Goal: Contribute content: Contribute content

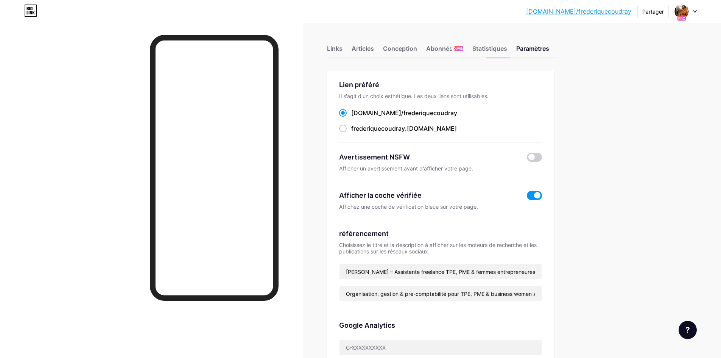
drag, startPoint x: 143, startPoint y: 20, endPoint x: 262, endPoint y: 19, distance: 119.3
click at [143, 20] on div "[DOMAIN_NAME]/freder... [DOMAIN_NAME]/frederiquecoudray Partager Changer de com…" at bounding box center [360, 11] width 721 height 23
click at [338, 47] on font "Links" at bounding box center [335, 49] width 16 height 8
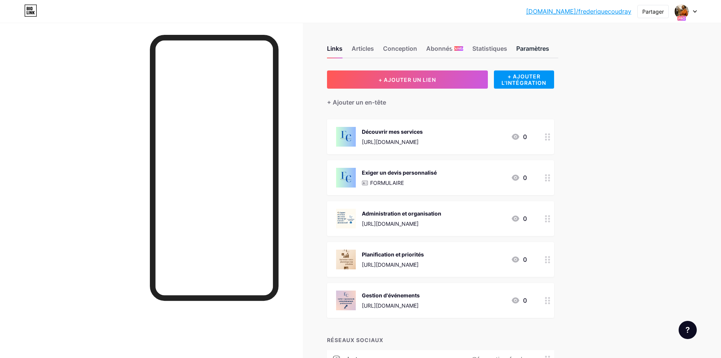
click at [538, 51] on font "Paramètres" at bounding box center [532, 49] width 33 height 8
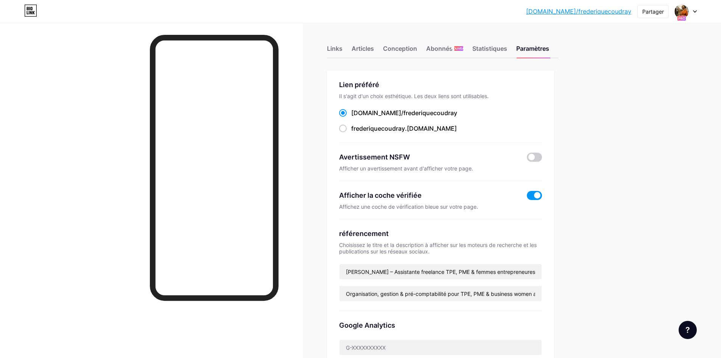
scroll to position [114, 0]
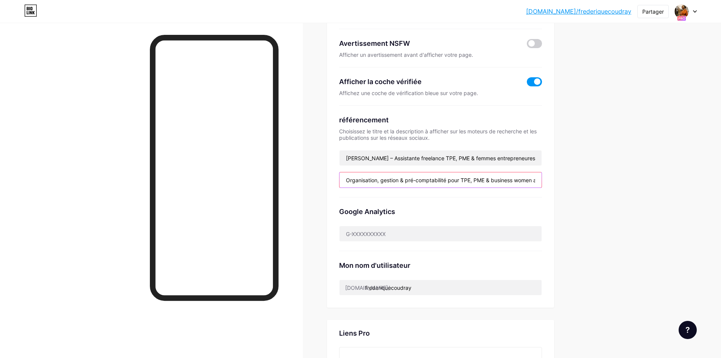
click at [350, 178] on input "Organisation, gestion & pré-comptabilité pour TPE, PME & business women ambitie…" at bounding box center [441, 179] width 202 height 15
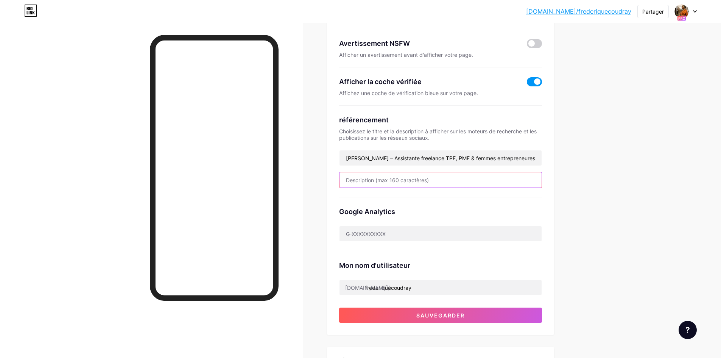
paste input "✨ Moi, c’est Frédérique Après 30 ans en entreprise, j’ai vu de près à quel poin…"
click at [521, 179] on input "✨ Moi, c’est Frédérique Après 30 ans en entreprise, j’ai vu de près à quel poin…" at bounding box center [441, 179] width 202 height 15
type input "✨ Moi, c’est Frédérique Après 30 ans en entreprise, j’ai vu de près à quel poin…"
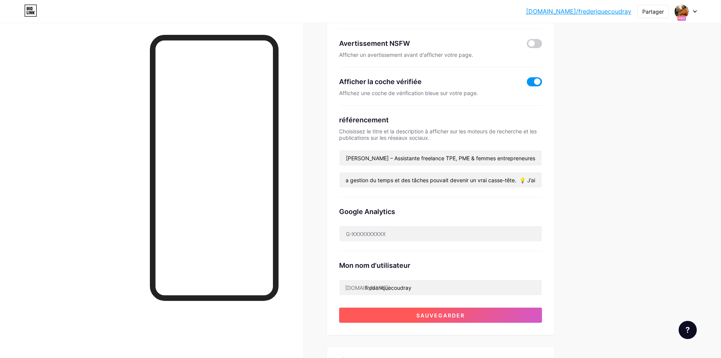
click at [447, 318] on button "Sauvegarder" at bounding box center [440, 314] width 203 height 15
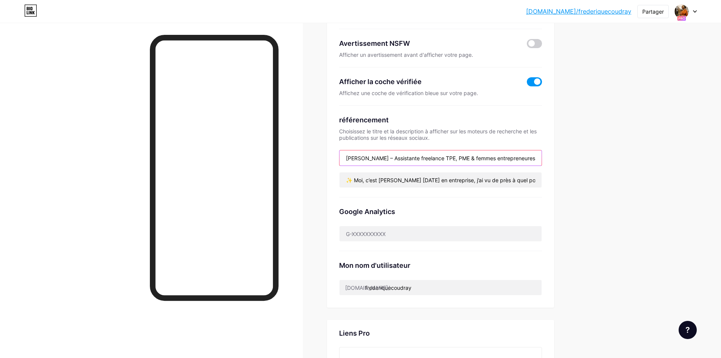
click at [461, 159] on input "Frédérique Coudray – Assistante freelance TPE, PME & femmes entrepreneures" at bounding box center [441, 157] width 202 height 15
click at [535, 157] on input "Frédérique Coudray – Assistante freelance TPE, PME & femmes entrepreneures" at bounding box center [441, 157] width 202 height 15
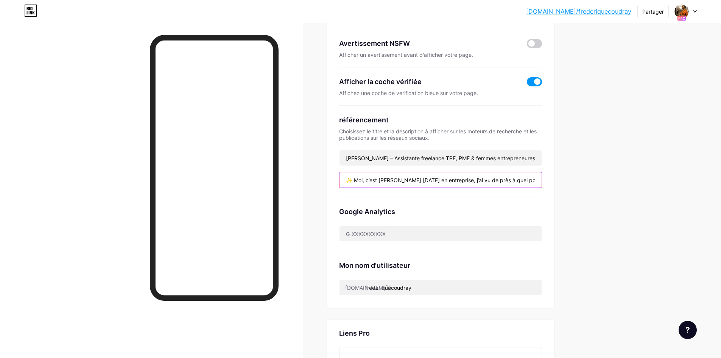
click at [350, 181] on input "✨ Moi, c’est Frédérique Après 30 ans en entreprise, j’ai vu de près à quel poin…" at bounding box center [441, 179] width 202 height 15
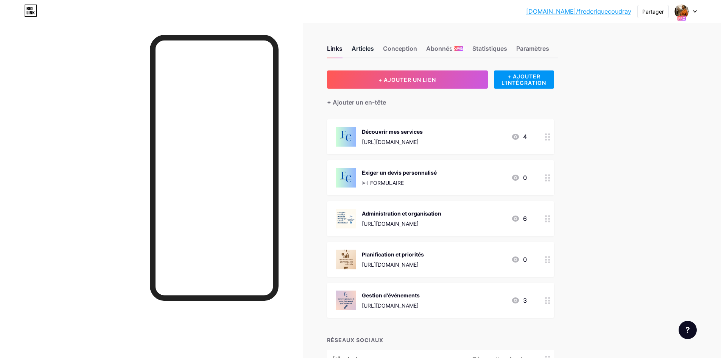
click at [366, 49] on font "Articles" at bounding box center [363, 49] width 22 height 8
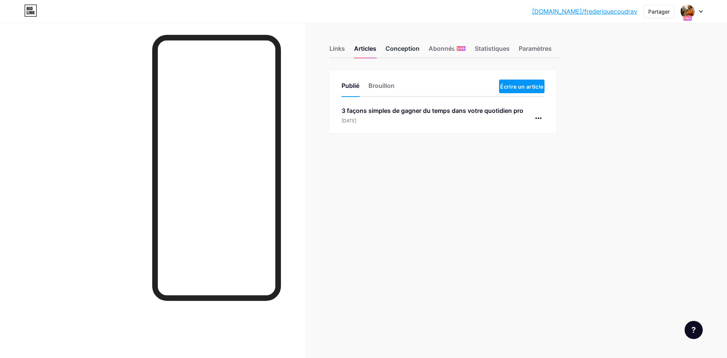
click at [400, 48] on font "Conception" at bounding box center [402, 49] width 34 height 8
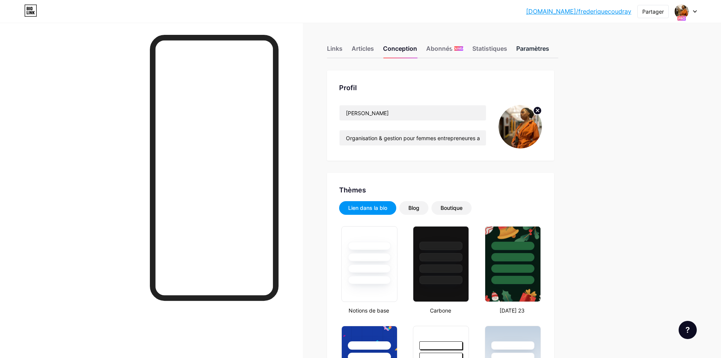
click at [539, 47] on font "Paramètres" at bounding box center [532, 49] width 33 height 8
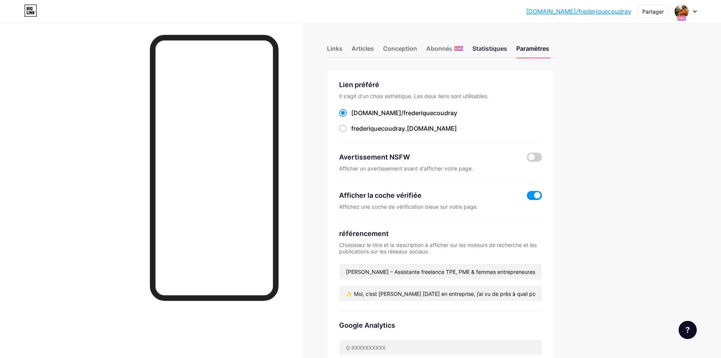
click at [486, 51] on font "Statistiques" at bounding box center [489, 49] width 35 height 8
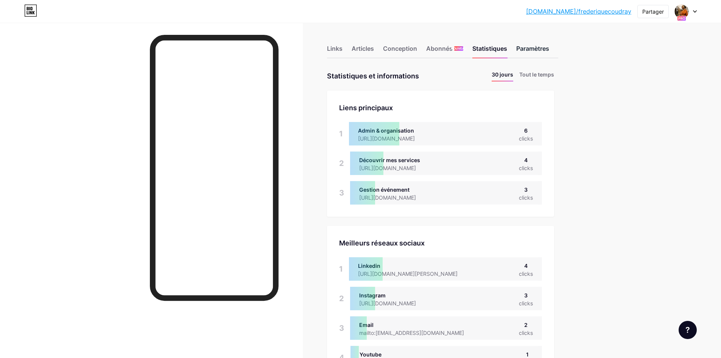
scroll to position [358, 721]
click at [530, 51] on font "Paramètres" at bounding box center [532, 49] width 33 height 8
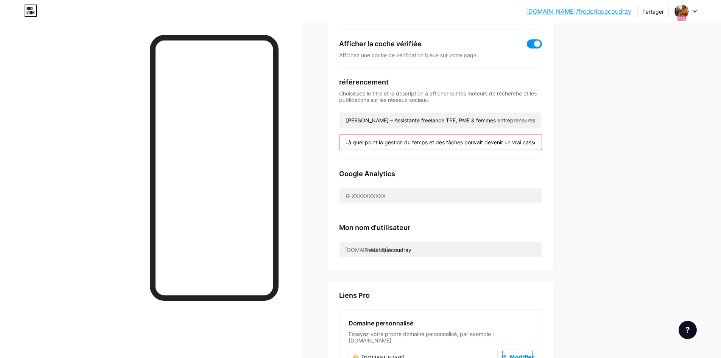
scroll to position [0, 203]
drag, startPoint x: 348, startPoint y: 142, endPoint x: 550, endPoint y: 143, distance: 202.2
click at [550, 143] on div "Lien préféré Il s'agit d'un choix esthétique. Les deux liens sont utilisables. …" at bounding box center [440, 94] width 227 height 351
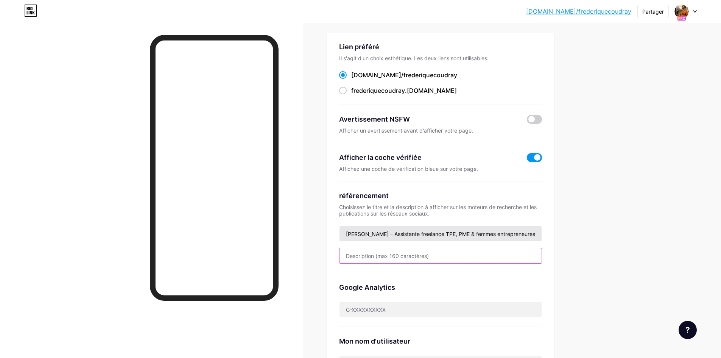
scroll to position [0, 0]
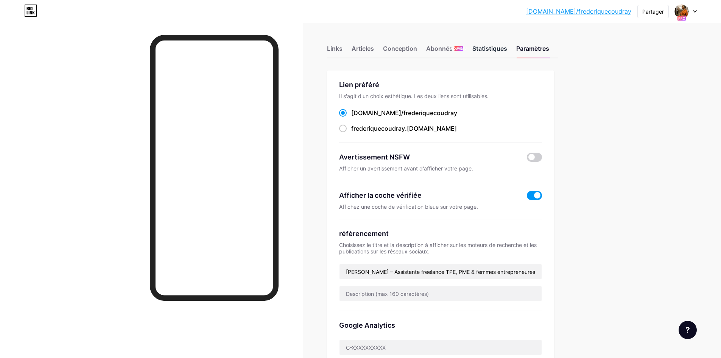
click at [491, 47] on font "Statistiques" at bounding box center [489, 49] width 35 height 8
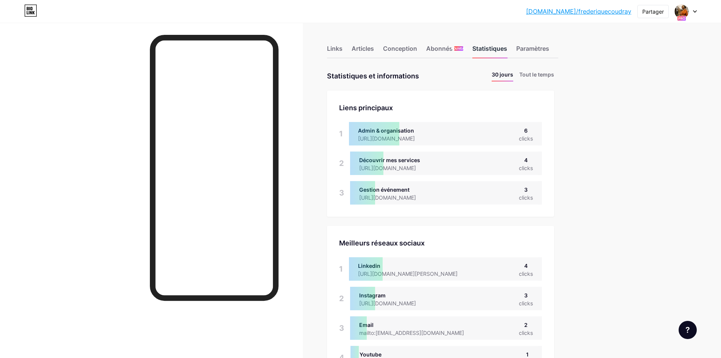
scroll to position [358, 721]
click at [448, 48] on font "Abonnés" at bounding box center [439, 49] width 27 height 8
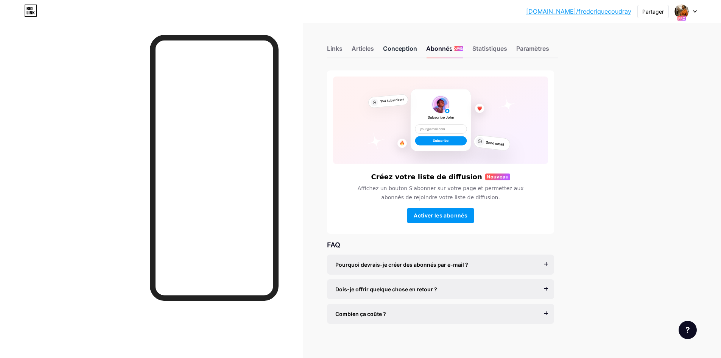
click at [407, 51] on font "Conception" at bounding box center [400, 49] width 34 height 8
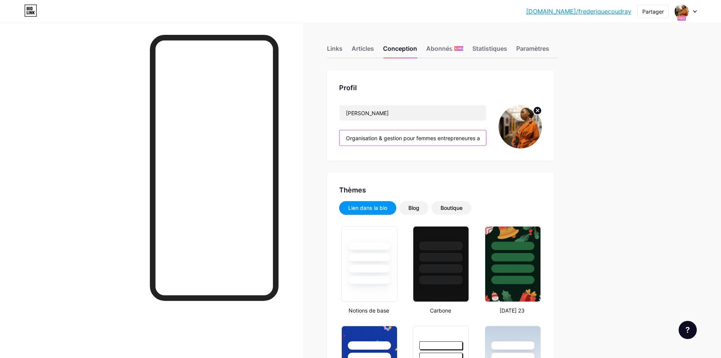
click at [348, 138] on input "Organisation & gestion pour femmes entrepreneures ambitieuses, TPE & PME 💼 Gagn…" at bounding box center [413, 137] width 147 height 15
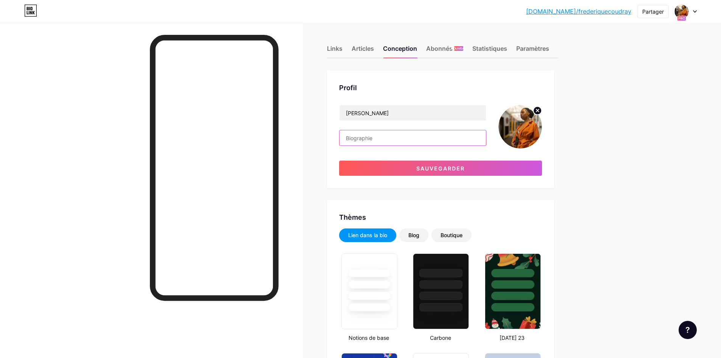
paste input "✨ Moi, c’est [PERSON_NAME] [DATE] en entreprise, j’ai vu de près à quel point l…"
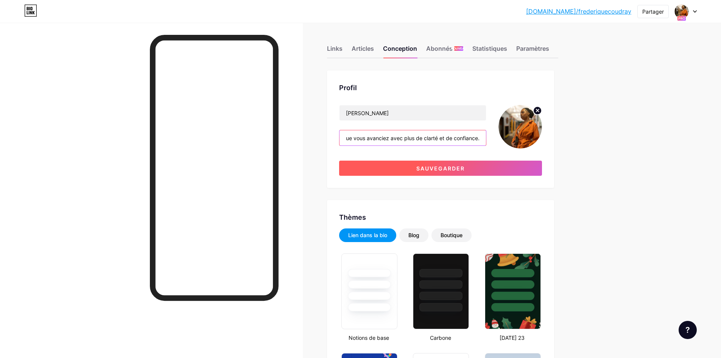
type input "✨ Moi, c’est [PERSON_NAME] [DATE] en entreprise, j’ai vu de près à quel point l…"
click at [399, 169] on button "Sauvegarder" at bounding box center [440, 168] width 203 height 15
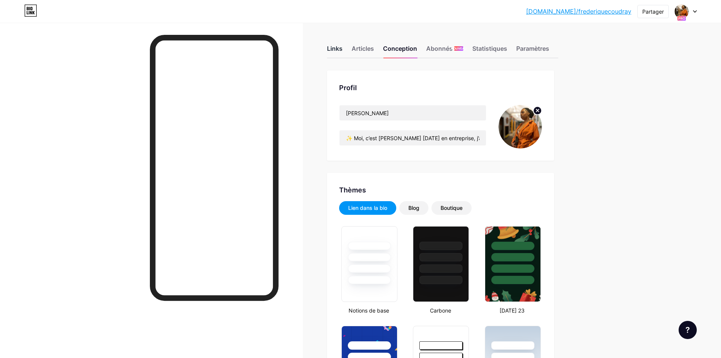
click at [337, 51] on font "Links" at bounding box center [335, 49] width 16 height 8
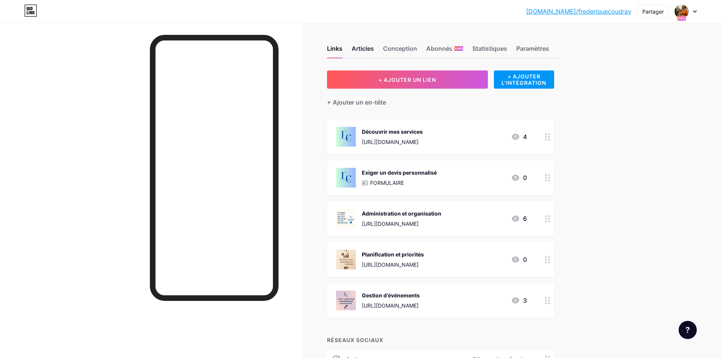
click at [366, 50] on font "Articles" at bounding box center [363, 49] width 22 height 8
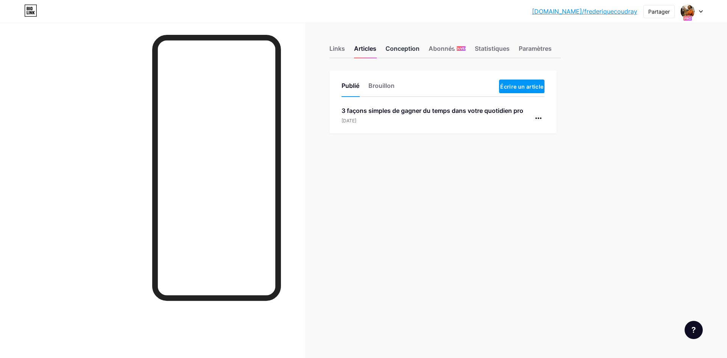
click at [397, 53] on div "Conception" at bounding box center [402, 51] width 34 height 14
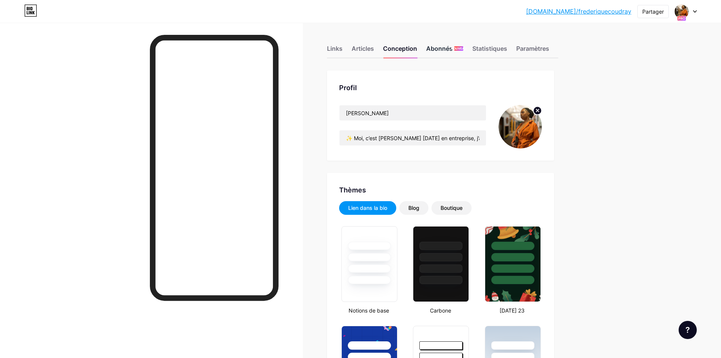
click at [441, 51] on font "Abonnés" at bounding box center [439, 49] width 27 height 8
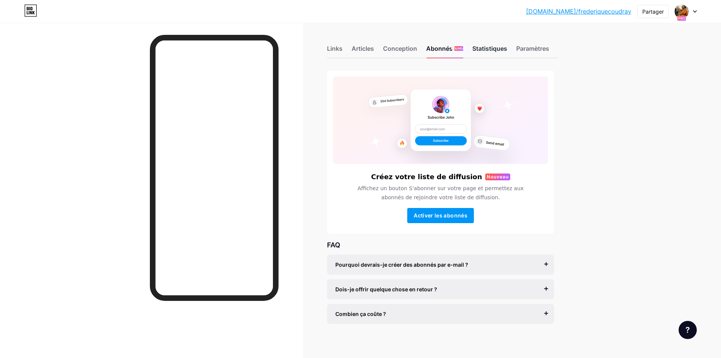
click at [483, 49] on font "Statistiques" at bounding box center [489, 49] width 35 height 8
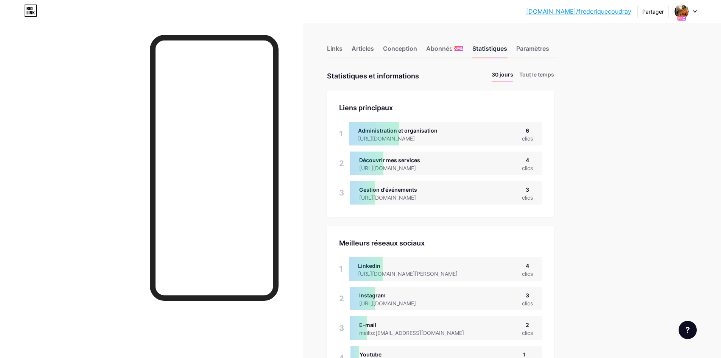
scroll to position [358, 721]
click at [532, 50] on font "Paramètres" at bounding box center [532, 49] width 33 height 8
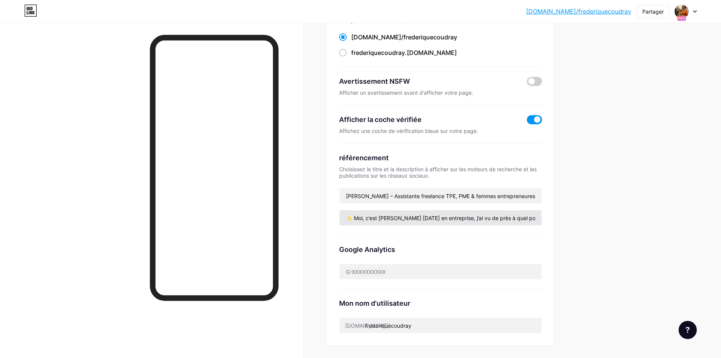
scroll to position [114, 0]
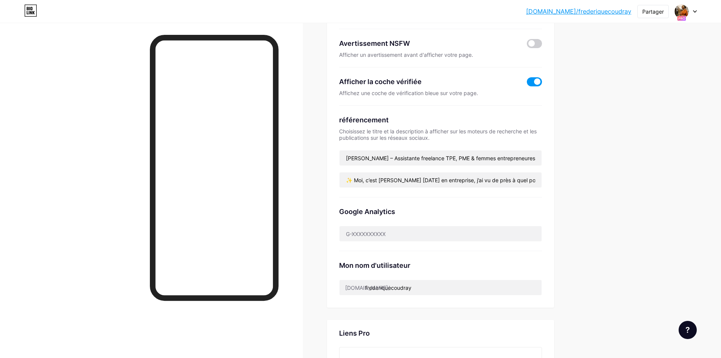
click at [653, 64] on div "bio.link/freder... bio.link/frederiquecoudray Partager Changer de compte Frédér…" at bounding box center [360, 253] width 721 height 735
click at [349, 181] on input "✨ Moi, c’est Frédérique Après 30 ans en entreprise, j’ai vu de près à quel poin…" at bounding box center [441, 179] width 202 height 15
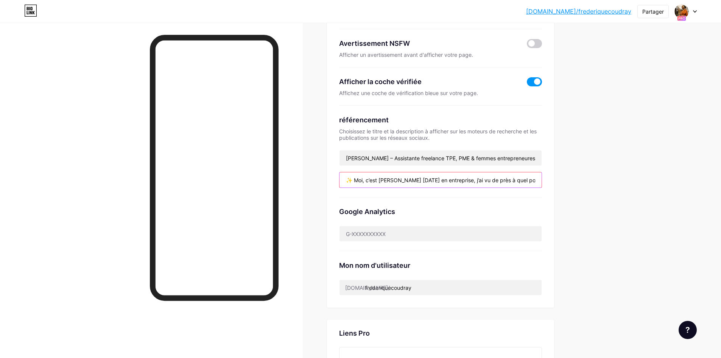
click at [349, 181] on input "✨ Moi, c’est Frédérique Après 30 ans en entreprise, j’ai vu de près à quel poin…" at bounding box center [441, 179] width 202 height 15
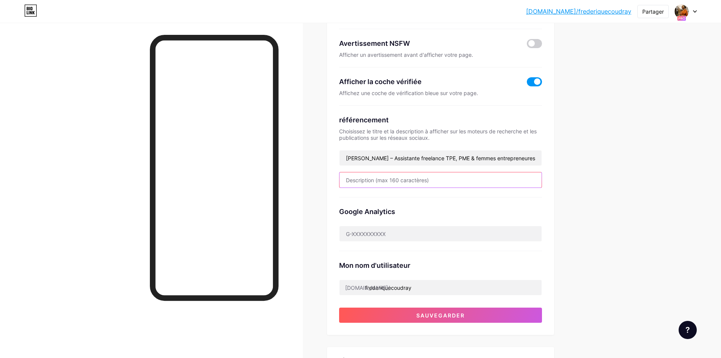
paste input "✨ Moi, c’est Frédérique. Après 30 ans d’expérience en entreprise, j’accompagne …"
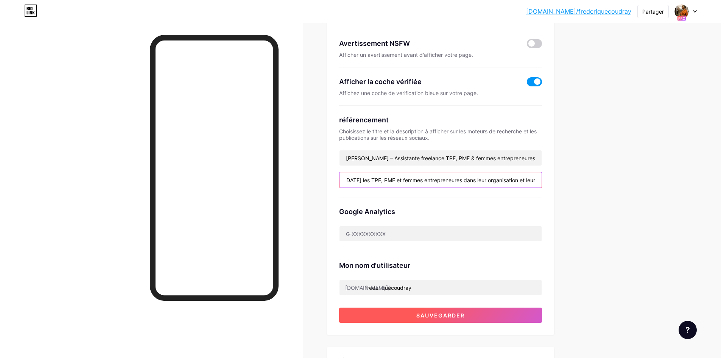
type input "✨ Moi, c’est Frédérique. Après 30 ans d’expérience en entreprise, j’accompagne …"
click at [461, 315] on font "Sauvegarder" at bounding box center [440, 315] width 48 height 6
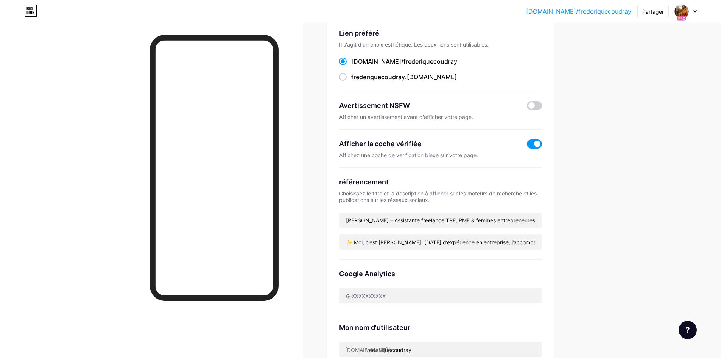
scroll to position [0, 0]
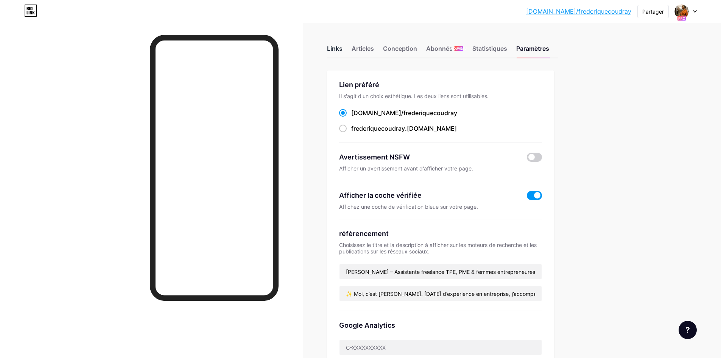
click at [341, 48] on font "Links" at bounding box center [335, 49] width 16 height 8
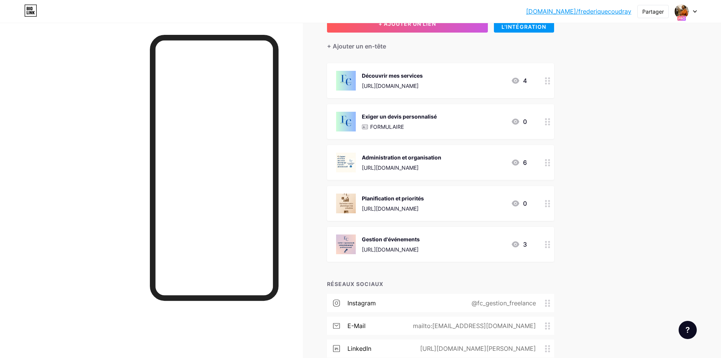
scroll to position [139, 0]
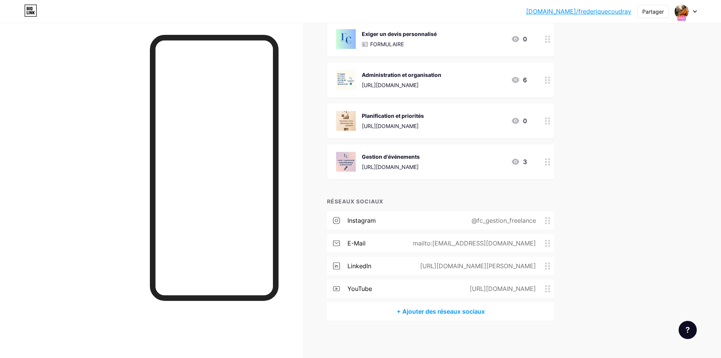
click at [498, 221] on font "@fc_gestion_freelance" at bounding box center [504, 221] width 64 height 8
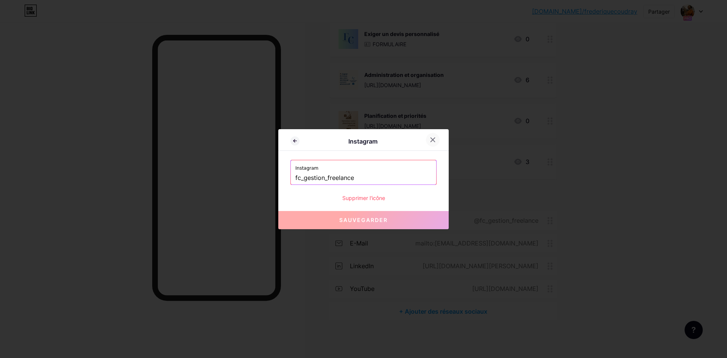
click at [431, 139] on icon at bounding box center [433, 139] width 4 height 4
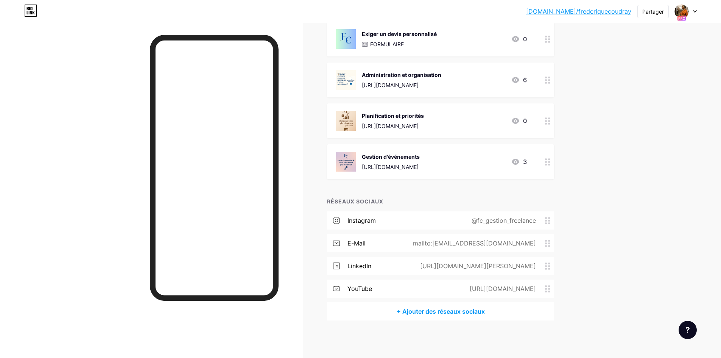
click at [420, 267] on font "https://www.linkedin.com/in/frederique-coudray/" at bounding box center [478, 266] width 116 height 8
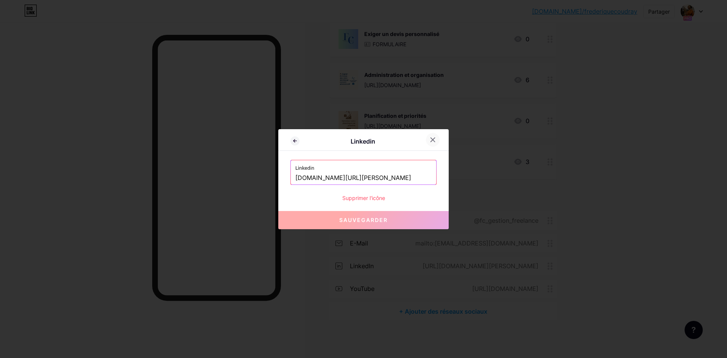
click at [430, 140] on icon at bounding box center [433, 140] width 6 height 6
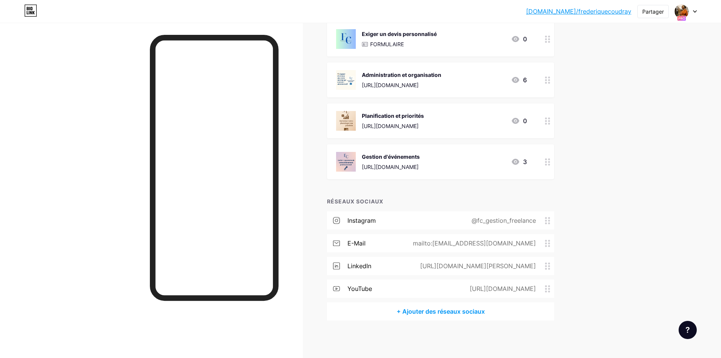
click at [470, 290] on font "https://www.youtube.com/@fr%C3%A9d%C3%A9riqueCoudray" at bounding box center [503, 289] width 66 height 8
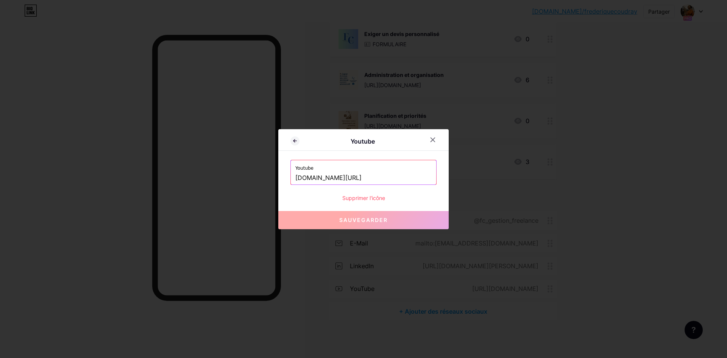
click at [360, 198] on font "Supprimer l'icône" at bounding box center [363, 198] width 43 height 6
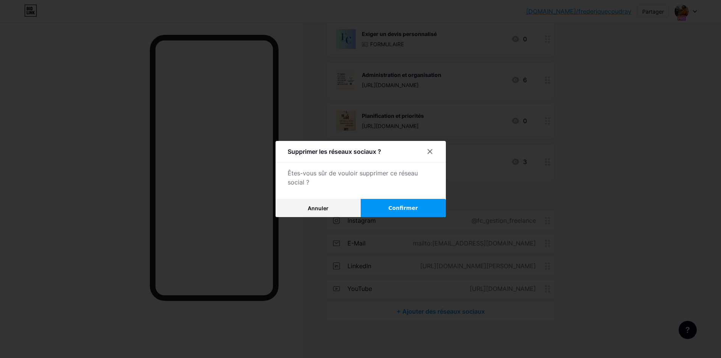
click at [330, 207] on button "Annuler" at bounding box center [318, 208] width 85 height 18
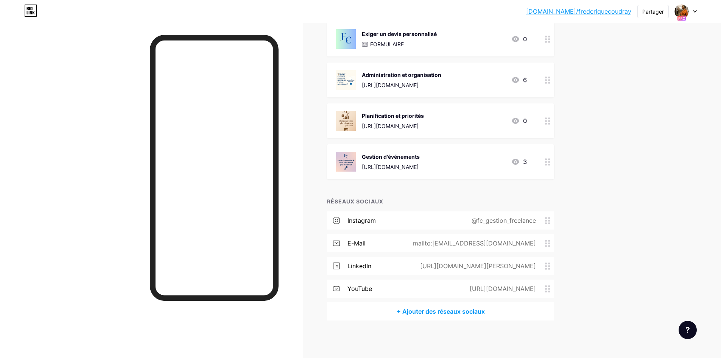
click at [470, 288] on font "https://www.youtube.com/@fr%C3%A9d%C3%A9riqueCoudray" at bounding box center [503, 289] width 66 height 8
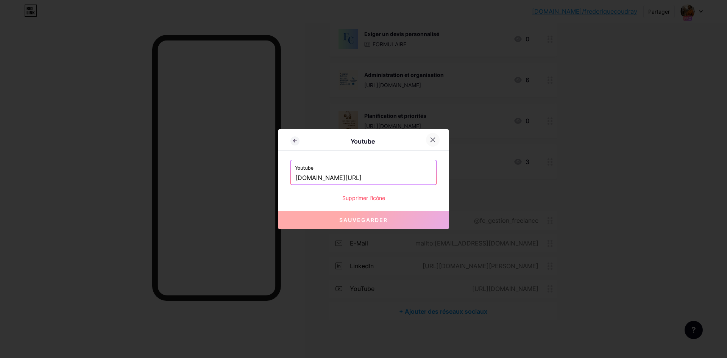
click at [432, 137] on icon at bounding box center [433, 140] width 6 height 6
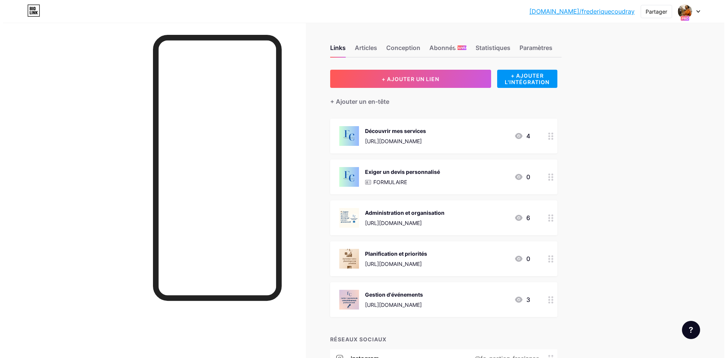
scroll to position [0, 0]
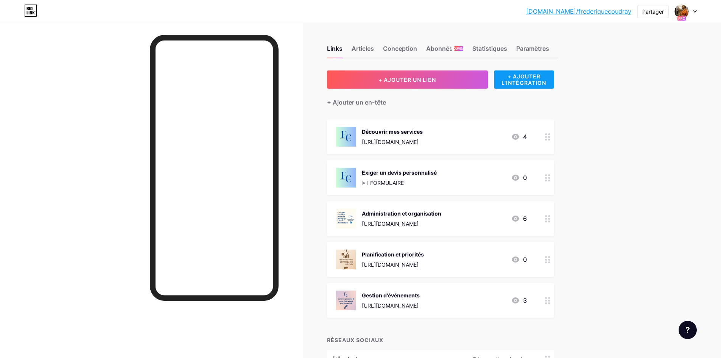
click at [531, 78] on font "+ AJOUTER L'INTÉGRATION" at bounding box center [524, 79] width 45 height 13
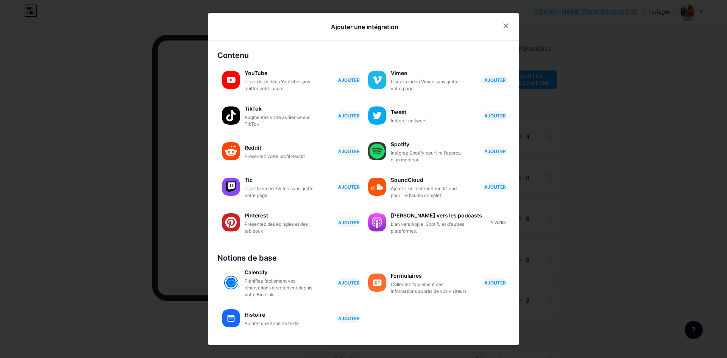
click at [503, 27] on icon at bounding box center [506, 26] width 6 height 6
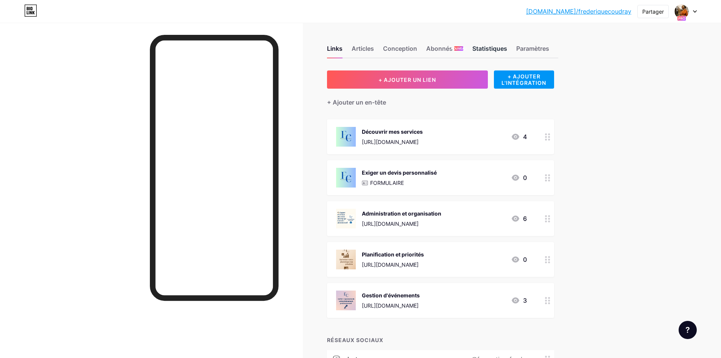
click at [485, 49] on font "Statistiques" at bounding box center [489, 49] width 35 height 8
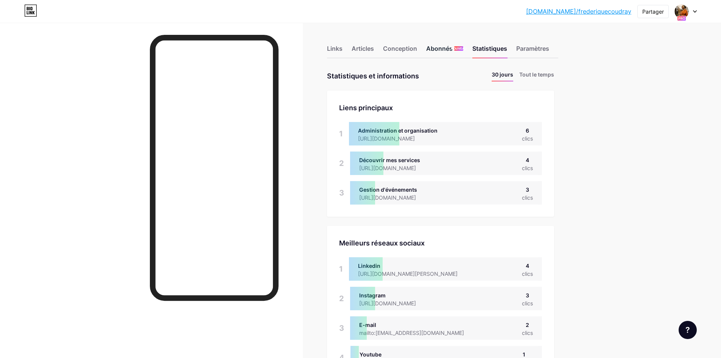
click at [449, 53] on div "Abonnés NOUVEAU" at bounding box center [444, 51] width 37 height 14
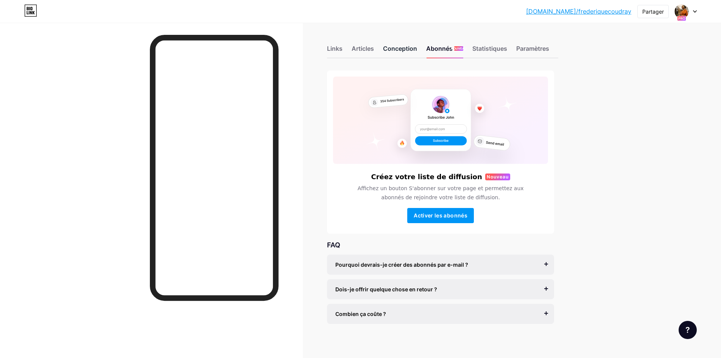
click at [402, 51] on font "Conception" at bounding box center [400, 49] width 34 height 8
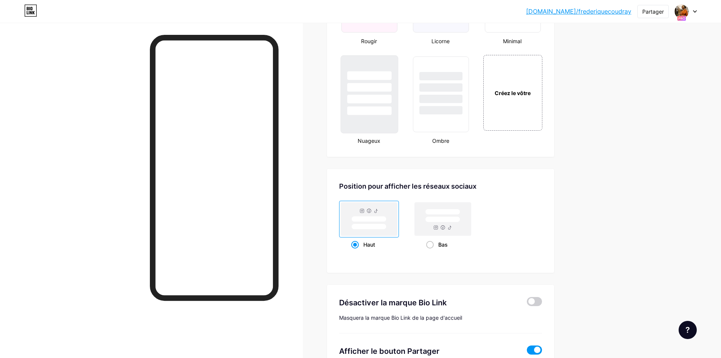
scroll to position [936, 0]
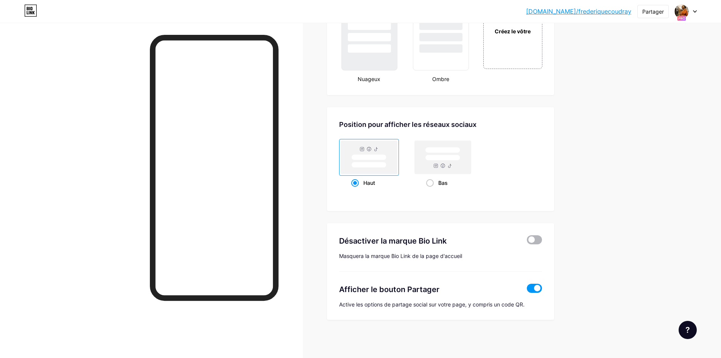
click at [542, 239] on span at bounding box center [534, 239] width 15 height 9
click at [527, 242] on input "checkbox" at bounding box center [527, 242] width 0 height 0
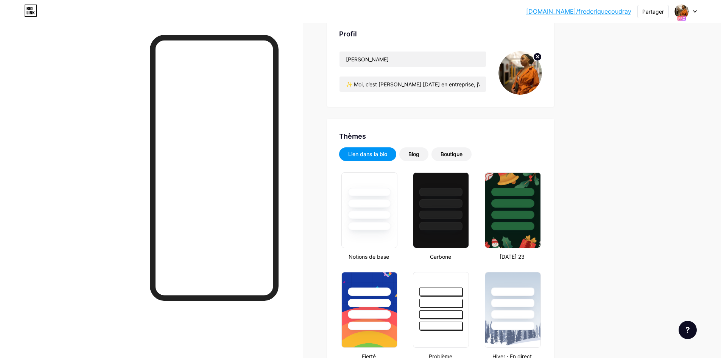
scroll to position [0, 0]
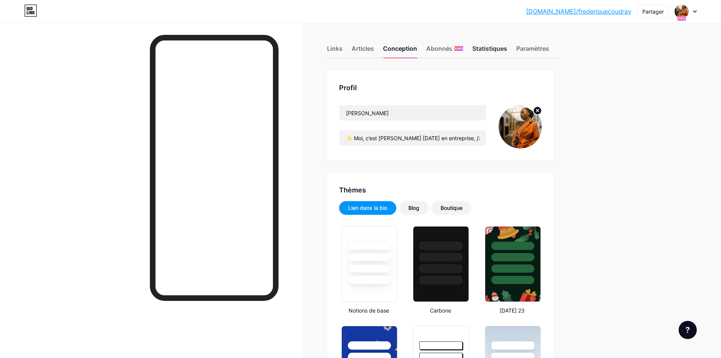
click at [495, 48] on font "Statistiques" at bounding box center [489, 49] width 35 height 8
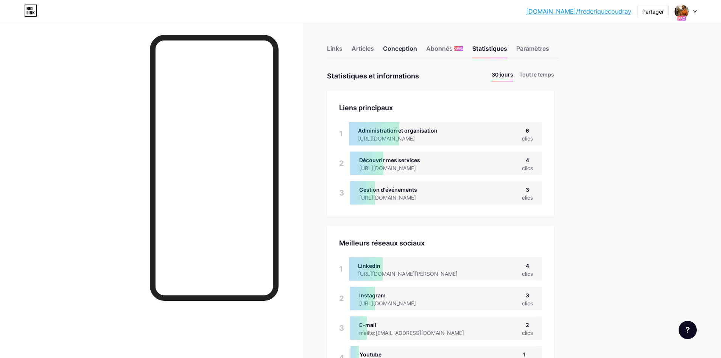
click at [399, 50] on font "Conception" at bounding box center [400, 49] width 34 height 8
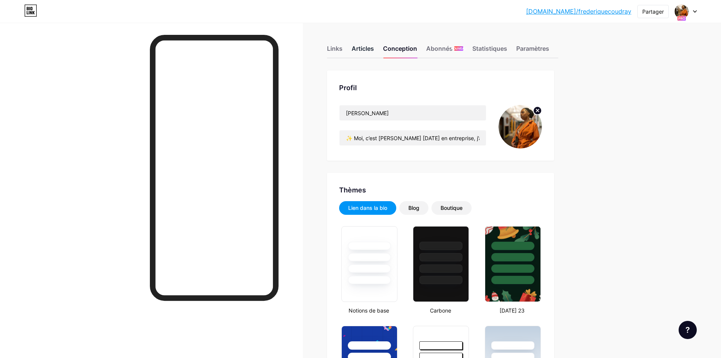
click at [362, 51] on font "Articles" at bounding box center [363, 49] width 22 height 8
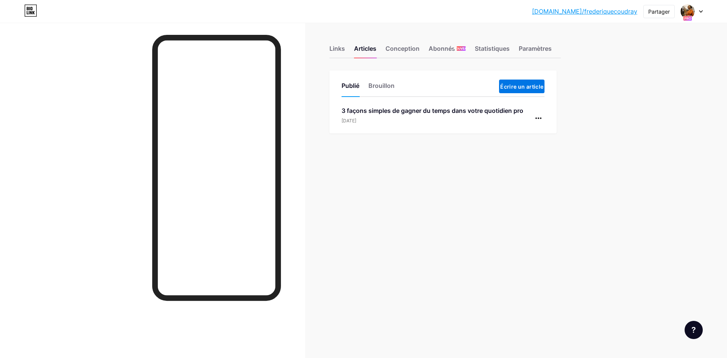
click at [521, 90] on button "Écrire un article" at bounding box center [521, 87] width 45 height 14
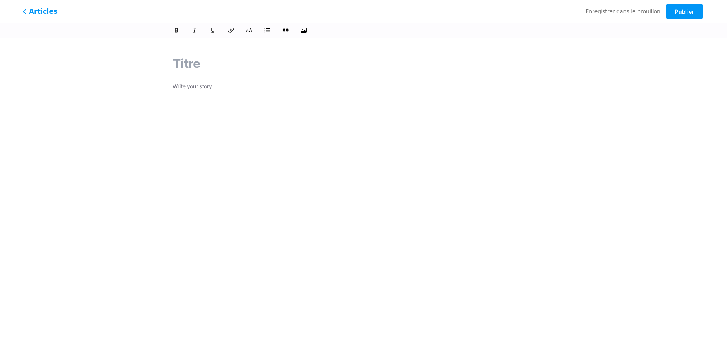
click at [39, 13] on font "Articles" at bounding box center [43, 11] width 29 height 8
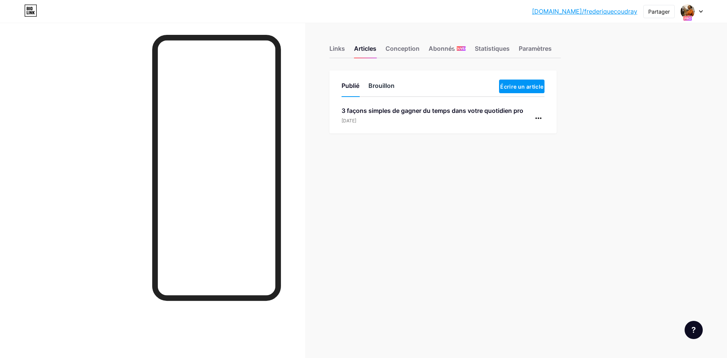
click at [382, 87] on font "Brouillon" at bounding box center [381, 86] width 26 height 8
click at [354, 87] on font "Publié" at bounding box center [350, 86] width 18 height 8
click at [523, 88] on font "Écrire un article" at bounding box center [521, 86] width 43 height 6
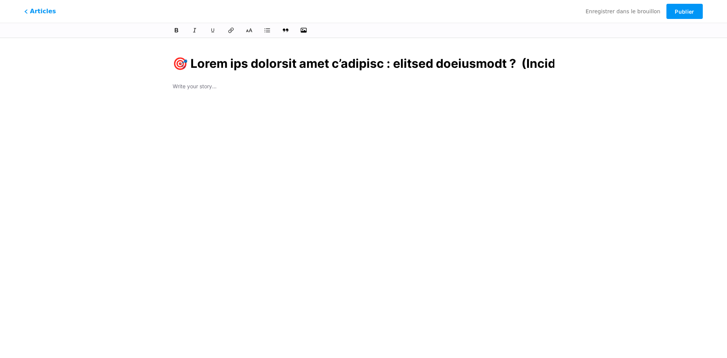
scroll to position [0, 5479]
click at [223, 85] on p at bounding box center [364, 87] width 382 height 11
click at [229, 94] on div at bounding box center [364, 176] width 382 height 189
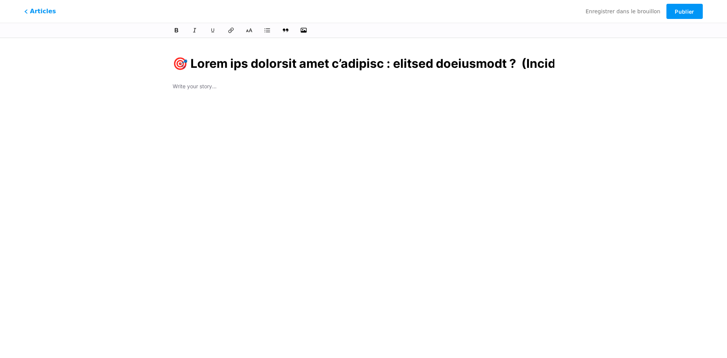
click at [205, 86] on p at bounding box center [364, 87] width 382 height 11
click at [174, 62] on input "text" at bounding box center [364, 64] width 382 height 18
drag, startPoint x: 174, startPoint y: 62, endPoint x: 613, endPoint y: 78, distance: 438.7
click at [613, 78] on div "Cette fonctionnalité est uniquement disponible pour les utilisateurs Pro. Essay…" at bounding box center [363, 164] width 727 height 238
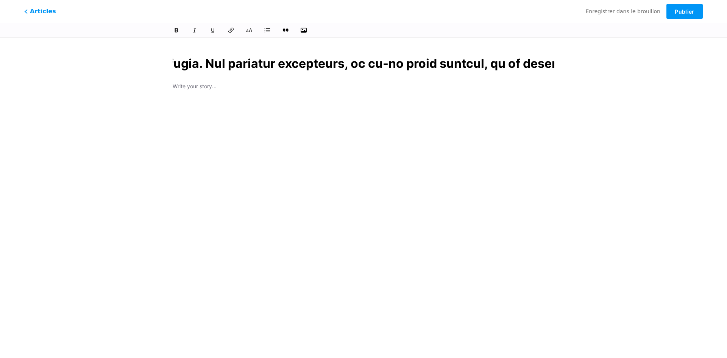
type input ". 👉 Mais la vérité, c’est que l’organisation n’est pas une contrainte. C’est un…"
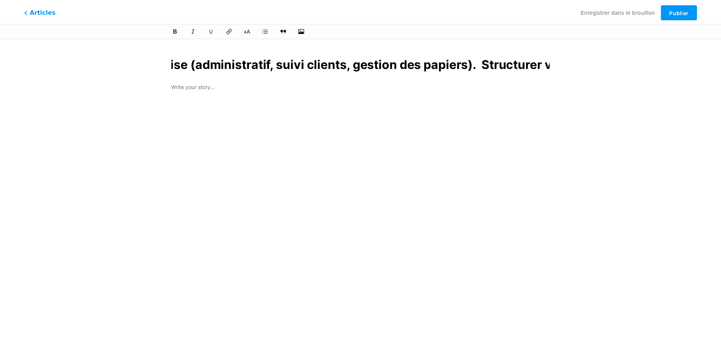
scroll to position [0, 0]
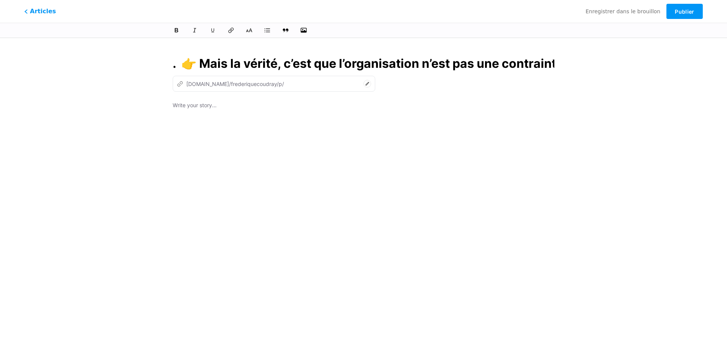
type input "mais-la-verite-cest-que-lorganisation-nest-pas-une-contrainte-cest-une-alliee-q…"
click at [175, 65] on input ". 👉 Mais la vérité, c’est que l’organisation n’est pas une contrainte. C’est un…" at bounding box center [364, 64] width 382 height 18
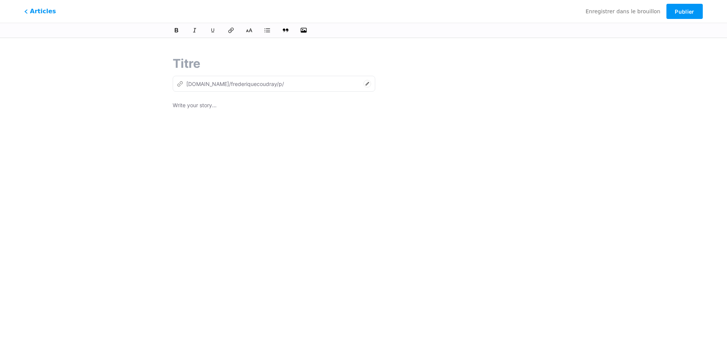
click at [198, 64] on input "text" at bounding box center [364, 64] width 382 height 18
click at [187, 62] on input "text" at bounding box center [364, 64] width 382 height 18
paste input "🎯 Gérer son business sans s’épuiser : mission impossible ?"
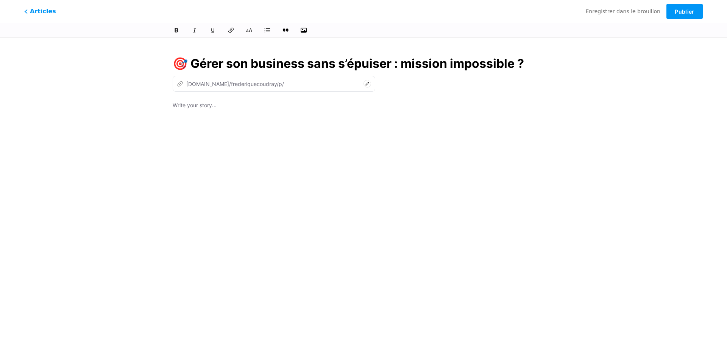
type input "🎯 Gérer son business sans s’épuiser : mission impossible ?"
click at [171, 106] on div "🎯 Gérer son business sans s’épuiser : mission impossible ? z bio.link/frederiqu…" at bounding box center [363, 173] width 403 height 257
click at [174, 104] on p at bounding box center [364, 106] width 382 height 11
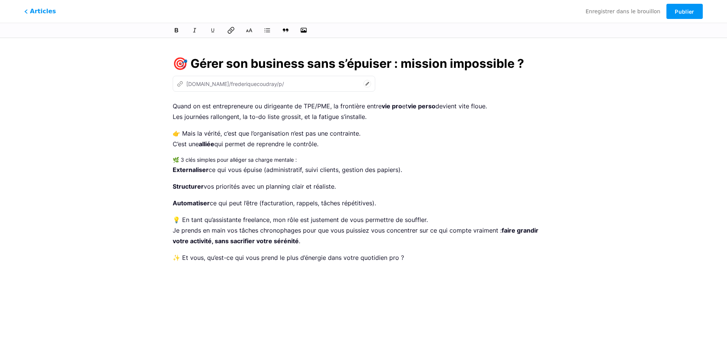
click at [230, 31] on icon at bounding box center [231, 31] width 8 height 8
click at [304, 30] on icon "button" at bounding box center [304, 31] width 8 height 8
click at [0, 0] on input "file" at bounding box center [0, 0] width 0 height 0
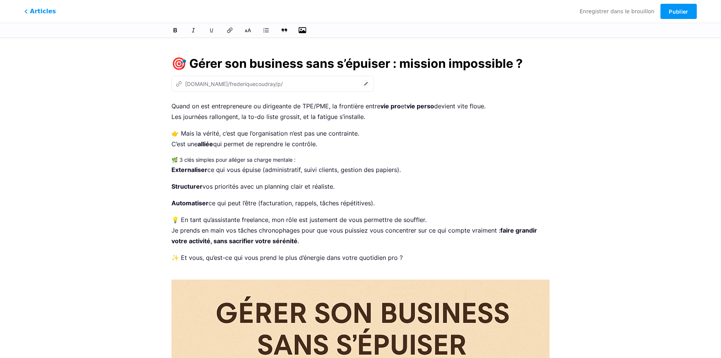
click at [362, 84] on icon at bounding box center [366, 84] width 8 height 8
click at [268, 30] on icon at bounding box center [266, 31] width 8 height 8
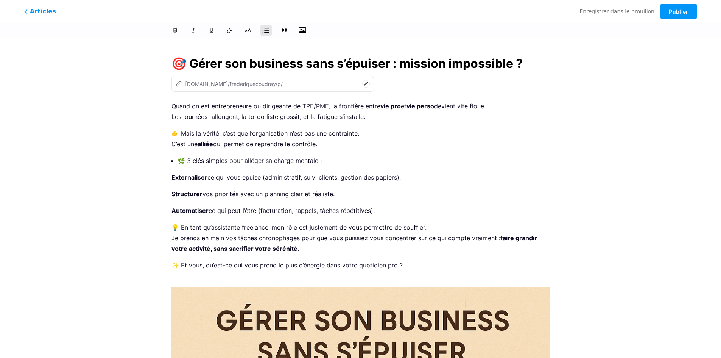
click at [268, 30] on icon at bounding box center [266, 31] width 8 height 8
drag, startPoint x: 175, startPoint y: 102, endPoint x: 277, endPoint y: 114, distance: 102.2
click at [372, 111] on p "Quand on est entrepreneure ou dirigeante de TPE/PME, la frontière entre vie pro…" at bounding box center [360, 111] width 378 height 21
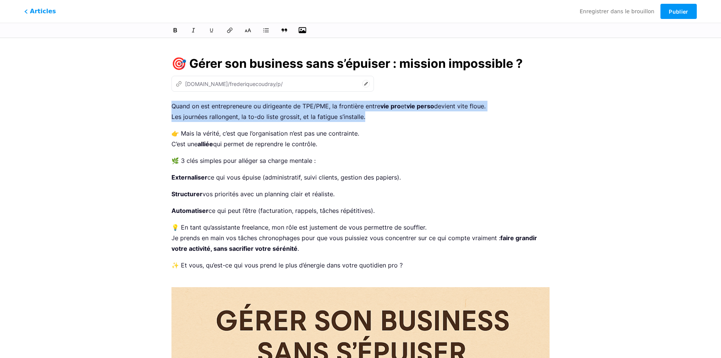
drag, startPoint x: 364, startPoint y: 117, endPoint x: 168, endPoint y: 98, distance: 197.5
click at [267, 30] on icon at bounding box center [266, 31] width 8 height 8
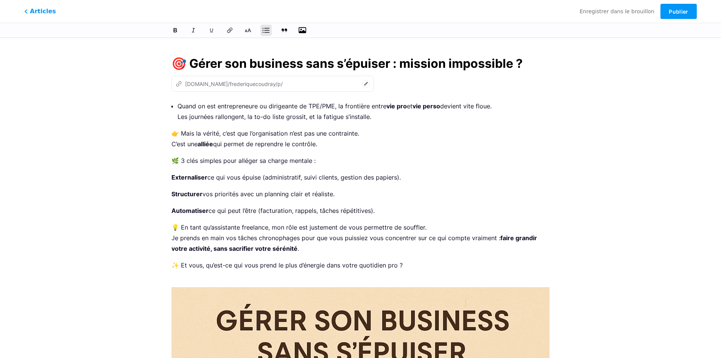
click at [267, 30] on icon at bounding box center [266, 31] width 8 height 8
click at [426, 176] on p "Externaliser ce qui vous épuise (administratif, suivi clients, gestion des papi…" at bounding box center [360, 177] width 378 height 11
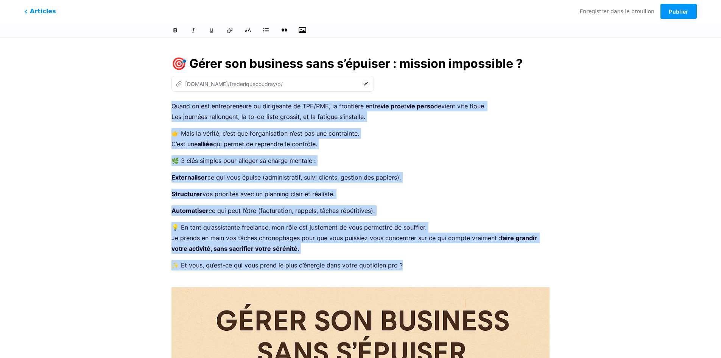
drag, startPoint x: 173, startPoint y: 102, endPoint x: 424, endPoint y: 255, distance: 294.1
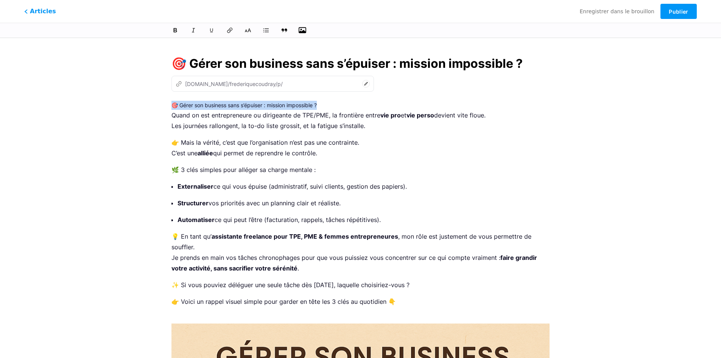
drag, startPoint x: 334, startPoint y: 105, endPoint x: 155, endPoint y: 106, distance: 178.3
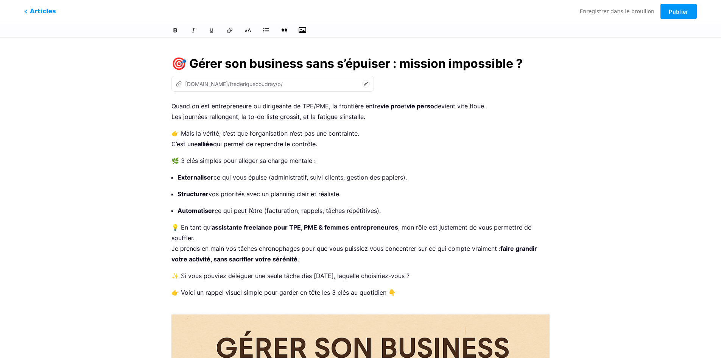
click at [362, 84] on icon at bounding box center [366, 84] width 8 height 8
paste input "organisation-entrepreneures"
click at [318, 82] on input "organisation-entrepreneures" at bounding box center [322, 83] width 76 height 9
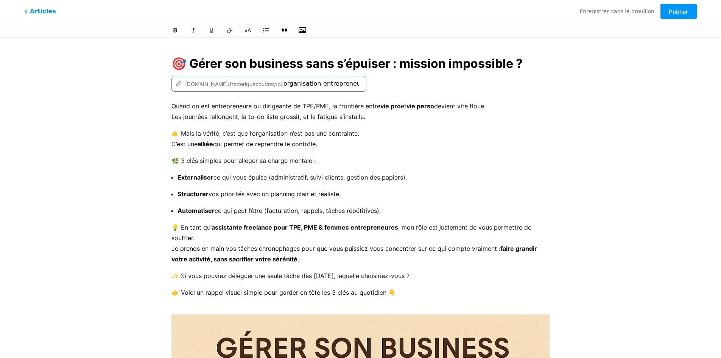
type input "organisation-entrepreneures"
click at [256, 82] on font "bio.link/frederiquecoudray/p/" at bounding box center [234, 84] width 98 height 6
click at [362, 83] on icon at bounding box center [366, 84] width 8 height 8
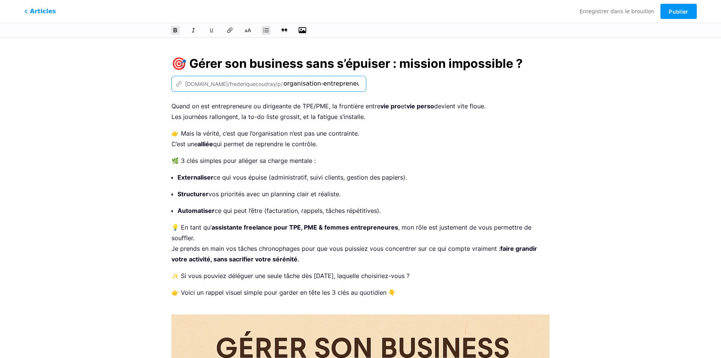
click at [322, 84] on input "organisation-entrepreneures" at bounding box center [322, 83] width 76 height 9
click at [362, 84] on icon at bounding box center [366, 84] width 8 height 8
drag, startPoint x: 576, startPoint y: 171, endPoint x: 575, endPoint y: 165, distance: 6.1
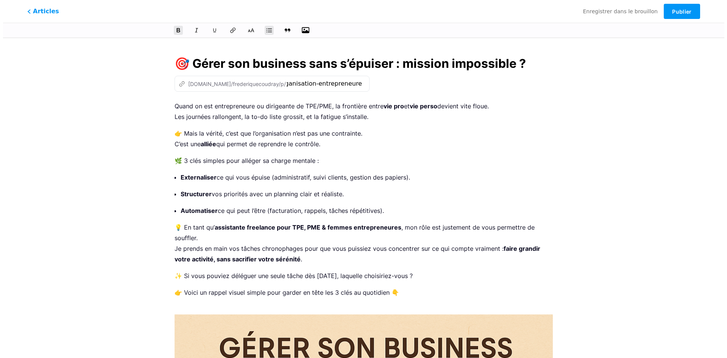
scroll to position [0, 0]
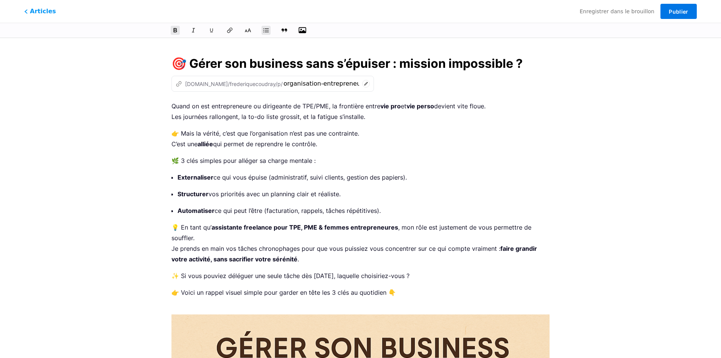
click at [681, 14] on font "Publier" at bounding box center [678, 11] width 19 height 6
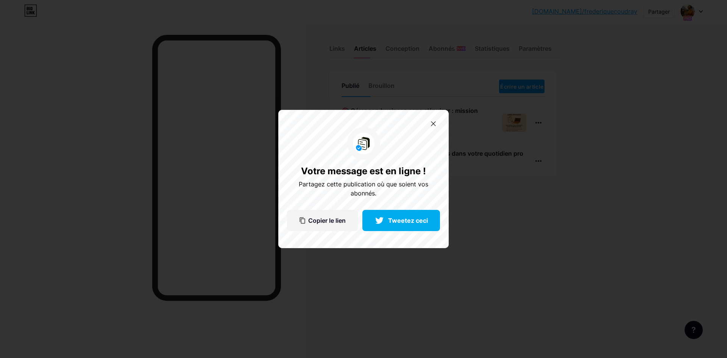
click at [432, 123] on icon at bounding box center [433, 123] width 5 height 5
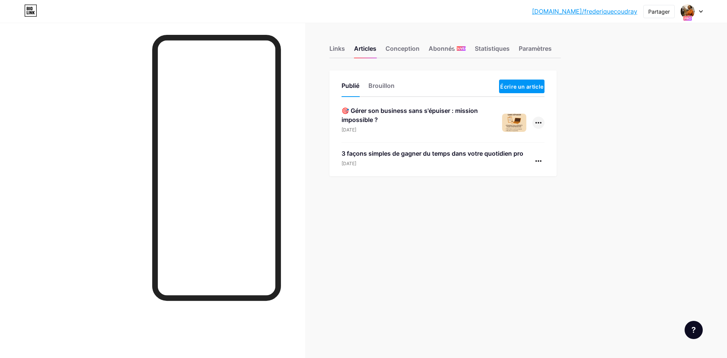
click at [538, 122] on div at bounding box center [538, 123] width 12 height 12
click at [517, 139] on font "Copier le lien" at bounding box center [520, 139] width 32 height 6
click at [506, 142] on font "Copier le lien" at bounding box center [520, 139] width 32 height 6
click at [519, 141] on font "Copier le lien" at bounding box center [520, 139] width 32 height 6
click at [522, 139] on font "Copier le lien" at bounding box center [520, 139] width 32 height 6
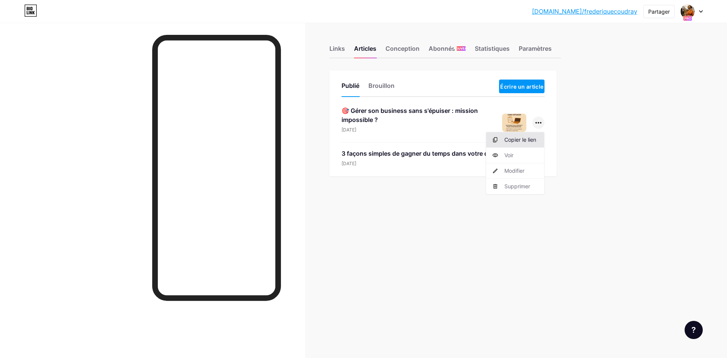
click at [495, 140] on icon at bounding box center [495, 140] width 6 height 6
click at [518, 142] on font "Copier le lien" at bounding box center [520, 139] width 32 height 6
click at [557, 218] on div "Links Articles Conception Abonnés NOUVEAU Statistiques Paramètres Publié Brouil…" at bounding box center [296, 179] width 592 height 358
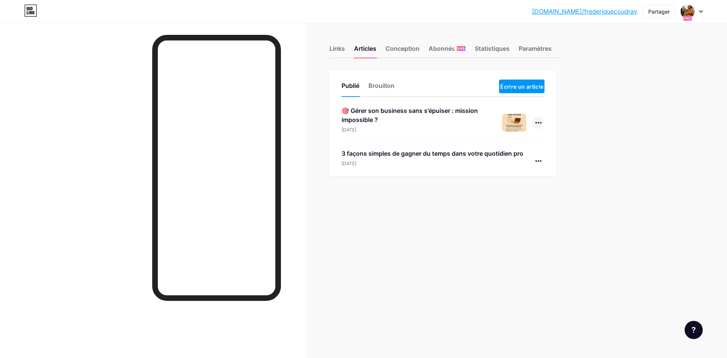
click at [538, 123] on div at bounding box center [538, 123] width 12 height 12
click at [509, 139] on font "Copier le lien" at bounding box center [520, 139] width 32 height 6
click at [444, 249] on div "Links Articles Conception Abonnés NOUVEAU Statistiques Paramètres Publié Brouil…" at bounding box center [296, 179] width 592 height 358
click at [688, 14] on img at bounding box center [687, 11] width 12 height 12
click at [636, 132] on div "bio.link/freder... bio.link/frederiquecoudray Partager Changer de compte Frédér…" at bounding box center [363, 179] width 727 height 358
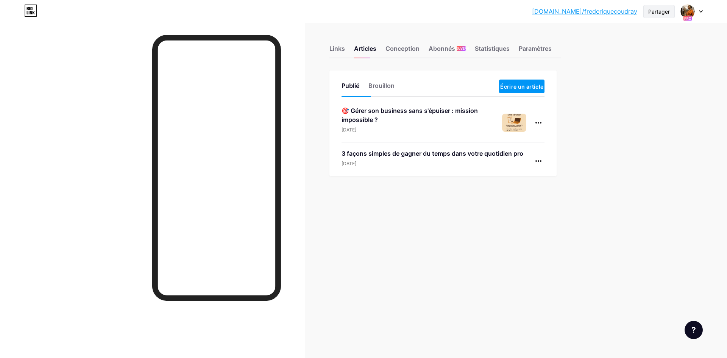
click at [663, 14] on font "Partager" at bounding box center [659, 11] width 22 height 6
click at [619, 80] on div "Ajouter à mes réseaux sociaux" at bounding box center [625, 75] width 79 height 18
click at [606, 92] on font "Youtube" at bounding box center [598, 91] width 24 height 8
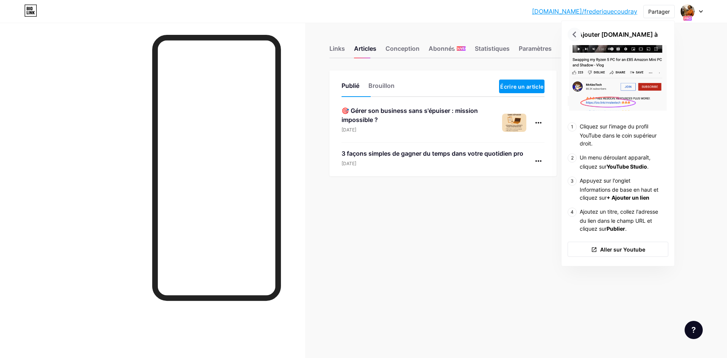
click at [576, 35] on icon at bounding box center [574, 34] width 12 height 12
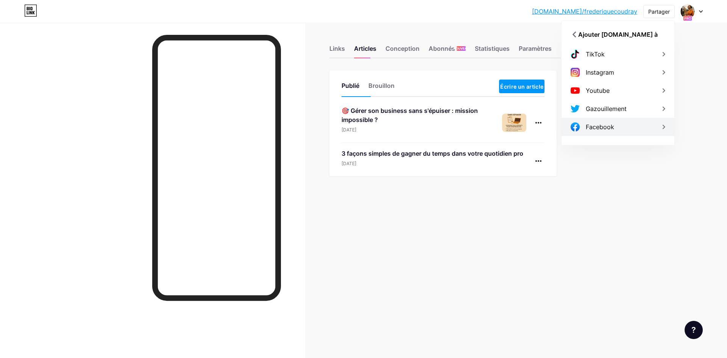
click at [601, 128] on font "Facebook" at bounding box center [600, 127] width 28 height 8
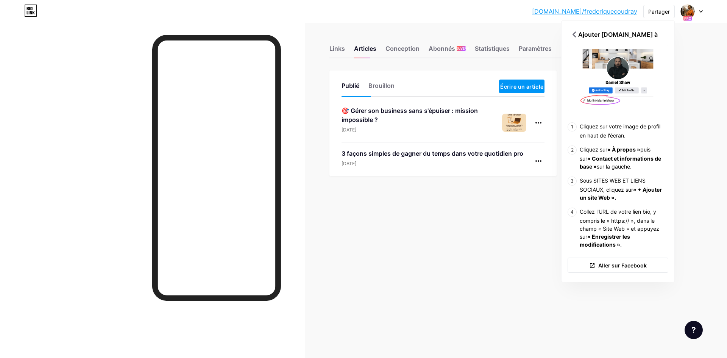
click at [527, 210] on div "Links Articles Conception Abonnés NOUVEAU Statistiques Paramètres Publié Brouil…" at bounding box center [296, 120] width 592 height 194
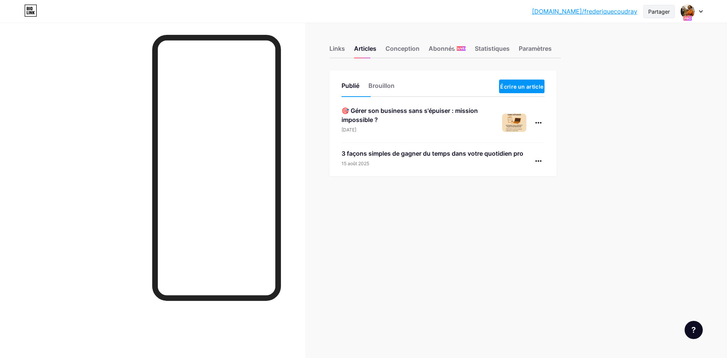
click at [655, 13] on font "Partager" at bounding box center [659, 11] width 22 height 6
click at [608, 41] on font "Copier le lien" at bounding box center [606, 38] width 40 height 7
click at [658, 124] on div "bio.link/freder... bio.link/frederiquecoudray Partager Copier le lien https://b…" at bounding box center [363, 179] width 727 height 358
click at [687, 11] on img at bounding box center [687, 11] width 12 height 12
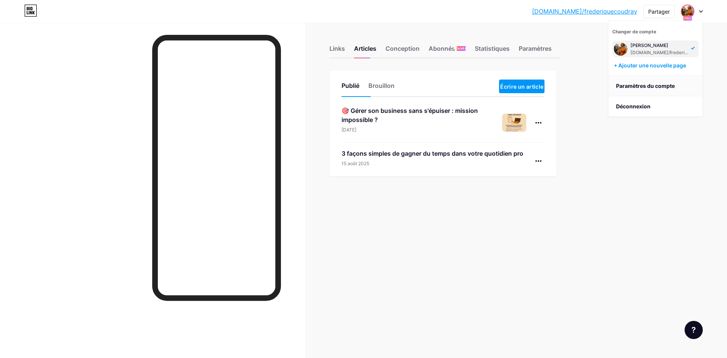
click at [650, 86] on font "Paramètres du compte" at bounding box center [645, 86] width 59 height 6
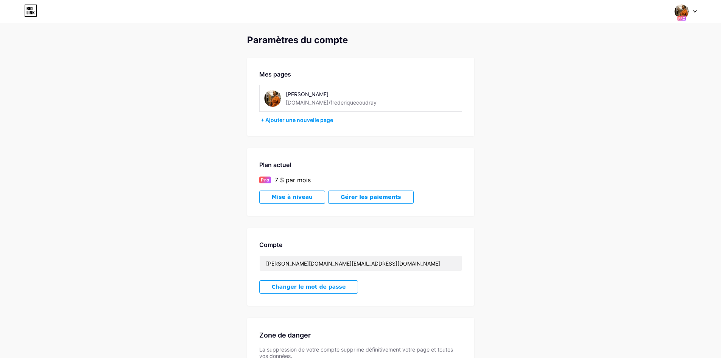
click at [273, 98] on img at bounding box center [272, 98] width 17 height 17
click at [679, 10] on img at bounding box center [682, 11] width 14 height 14
click at [643, 48] on font "[PERSON_NAME]" at bounding box center [644, 45] width 38 height 6
click at [27, 9] on icon at bounding box center [30, 11] width 13 height 12
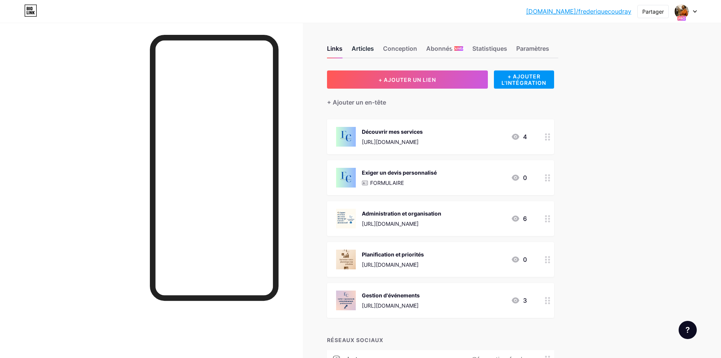
click at [368, 47] on font "Articles" at bounding box center [363, 49] width 22 height 8
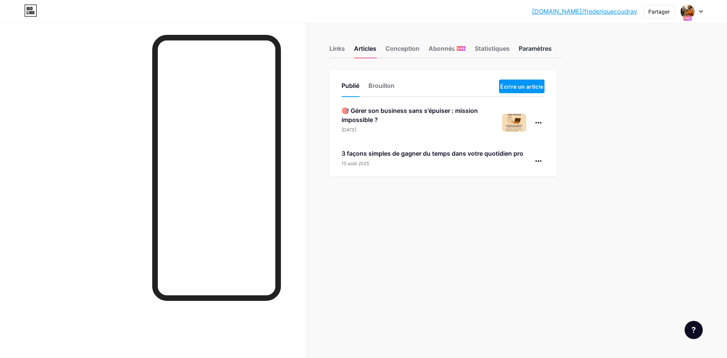
click at [544, 51] on font "Paramètres" at bounding box center [535, 49] width 33 height 8
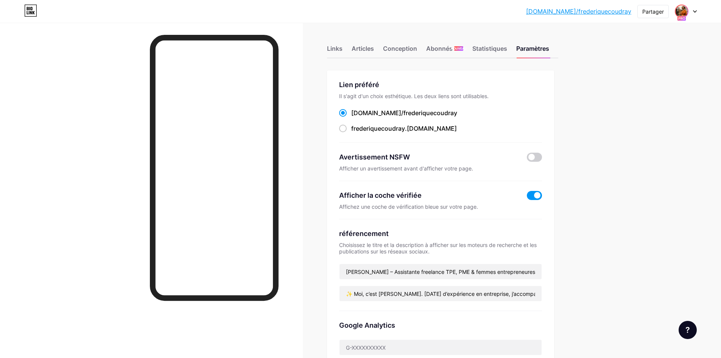
click at [680, 11] on img at bounding box center [682, 11] width 12 height 12
click at [615, 49] on img at bounding box center [615, 49] width 12 height 12
click at [392, 47] on font "Conception" at bounding box center [400, 49] width 34 height 8
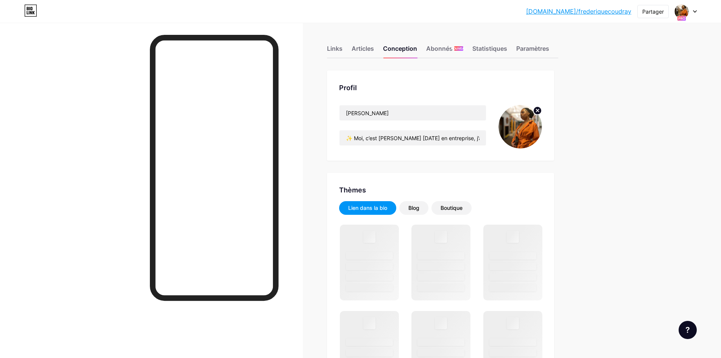
click at [528, 133] on img at bounding box center [521, 127] width 44 height 44
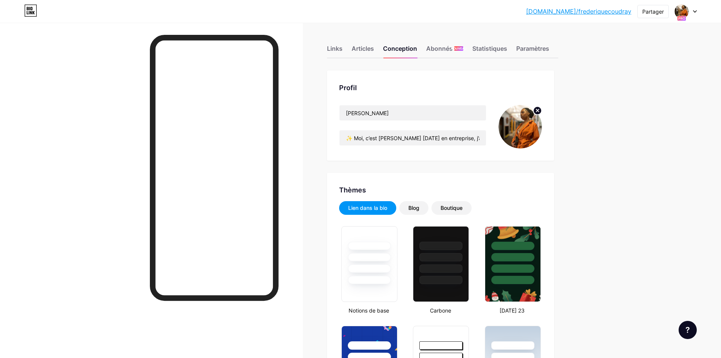
click at [528, 125] on img at bounding box center [521, 127] width 44 height 44
click at [534, 130] on img at bounding box center [521, 127] width 44 height 44
click at [533, 130] on img at bounding box center [521, 127] width 44 height 44
click at [525, 133] on img at bounding box center [521, 127] width 44 height 44
click at [540, 109] on circle at bounding box center [537, 110] width 8 height 8
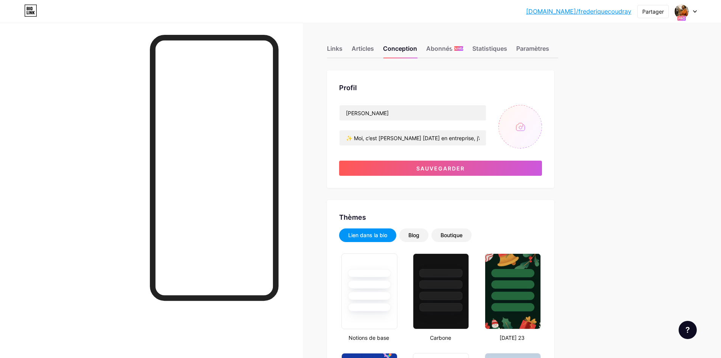
click at [523, 124] on input "file" at bounding box center [521, 127] width 44 height 44
type input "C:\fakepath\Design sans titre.png"
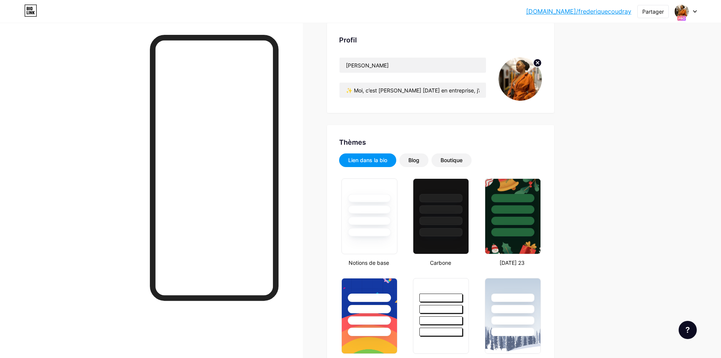
scroll to position [151, 0]
